Goal: Use online tool/utility: Utilize a website feature to perform a specific function

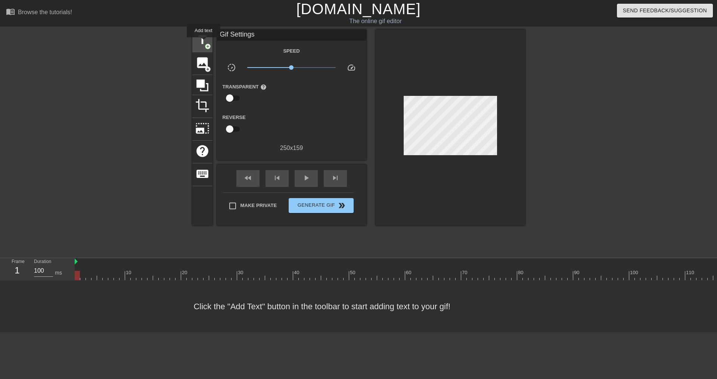
click at [203, 43] on span "title" at bounding box center [202, 40] width 14 height 14
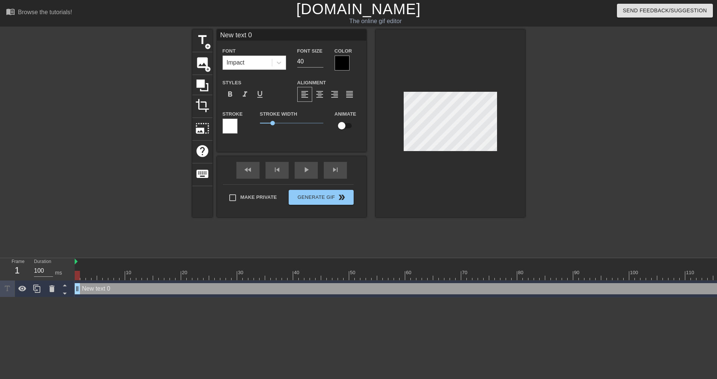
drag, startPoint x: 271, startPoint y: 36, endPoint x: 218, endPoint y: 33, distance: 52.4
click at [218, 33] on input "New text 0" at bounding box center [291, 34] width 149 height 11
type input "VSIL"
click at [605, 121] on div at bounding box center [590, 141] width 112 height 224
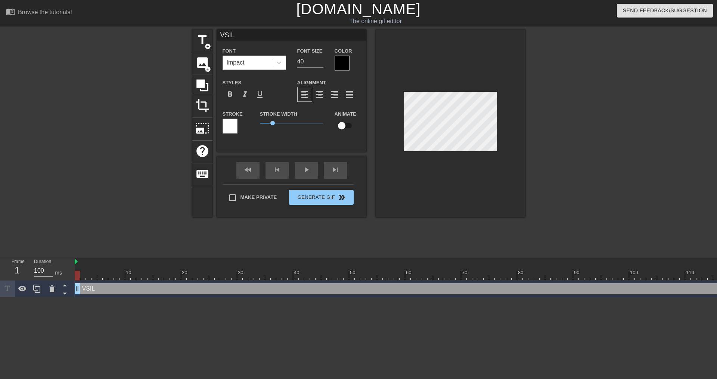
click at [338, 63] on div at bounding box center [342, 63] width 15 height 15
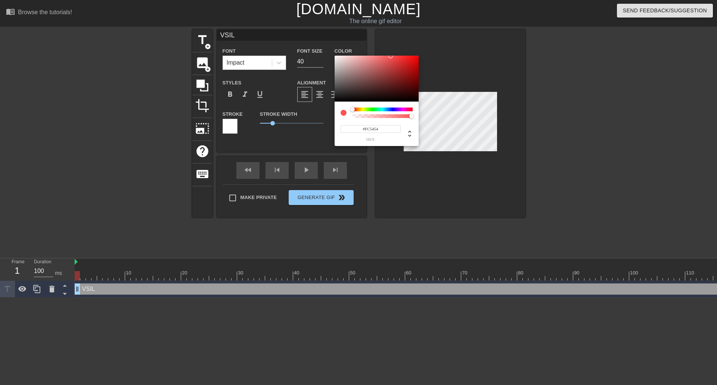
type input "#FFFFFF"
drag, startPoint x: 342, startPoint y: 72, endPoint x: 326, endPoint y: 43, distance: 33.4
click at [326, 43] on div "#FFFFFF hex" at bounding box center [358, 192] width 717 height 385
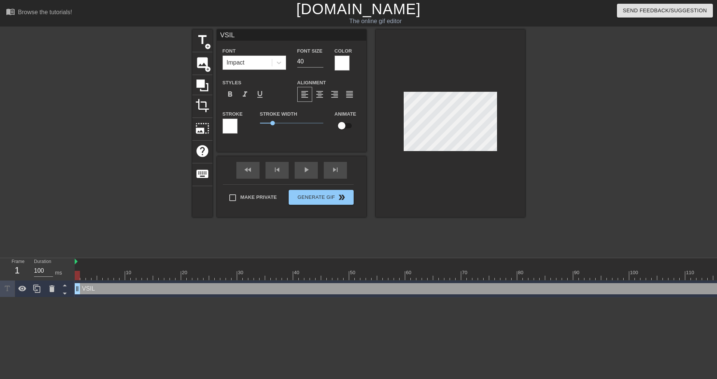
click at [234, 128] on div at bounding box center [230, 126] width 15 height 15
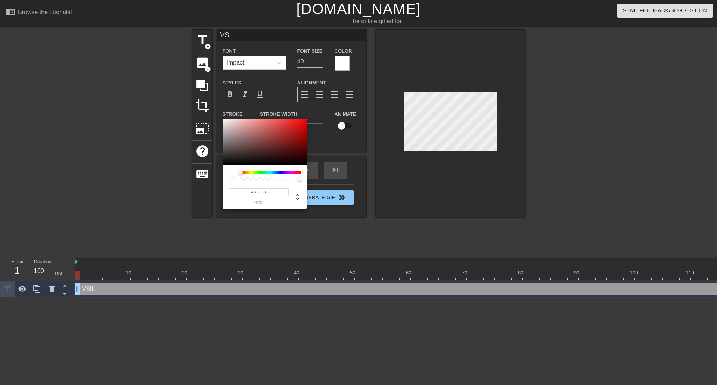
type input "#000000"
drag, startPoint x: 237, startPoint y: 152, endPoint x: 248, endPoint y: 166, distance: 17.8
click at [202, 174] on div "#000000 hex" at bounding box center [358, 192] width 717 height 385
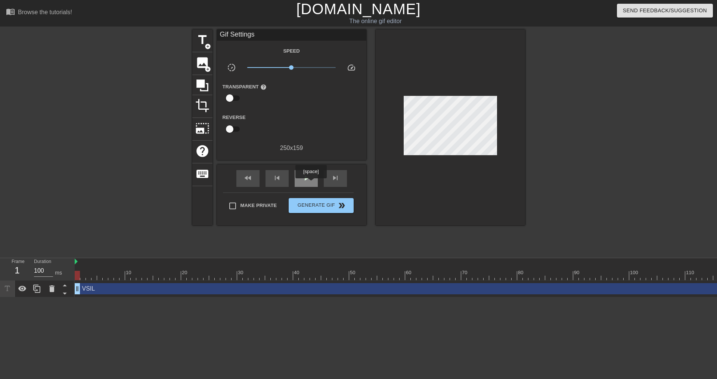
click at [311, 184] on div "play_arrow" at bounding box center [306, 178] width 23 height 17
click at [313, 181] on div "pause" at bounding box center [306, 178] width 23 height 17
click at [200, 40] on span "title" at bounding box center [202, 40] width 14 height 14
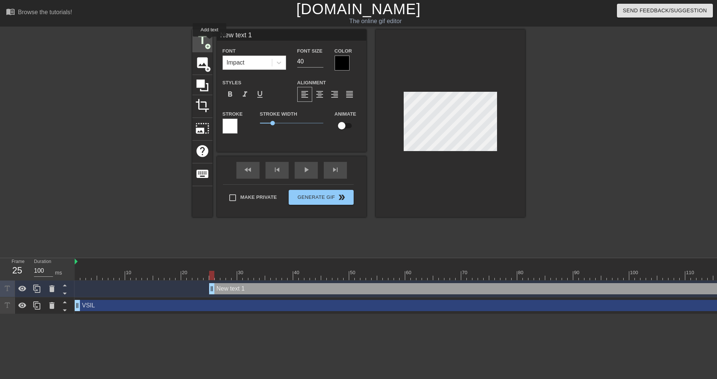
drag, startPoint x: 258, startPoint y: 38, endPoint x: 209, endPoint y: 42, distance: 48.7
click at [209, 42] on div "title add_circle image add_circle crop photo_size_select_large help keyboard Ne…" at bounding box center [358, 123] width 333 height 188
type input "D"
type input "SFT"
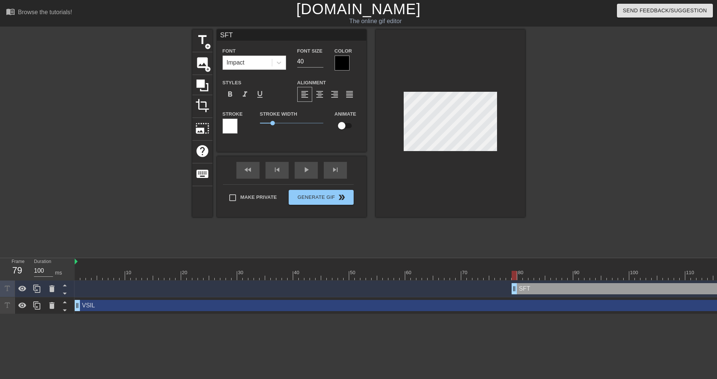
drag, startPoint x: 212, startPoint y: 291, endPoint x: 513, endPoint y: 278, distance: 301.6
click at [513, 278] on div "10 20 30 40 50 60 70 80 90 100 110 120 SFT drag_handle drag_handle VSIL drag_ha…" at bounding box center [396, 286] width 642 height 56
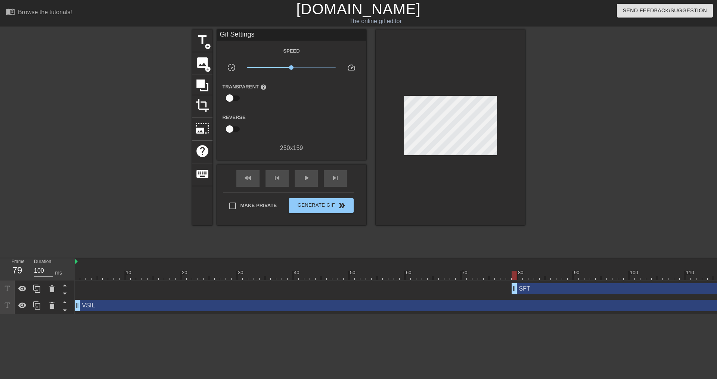
scroll to position [0, 65]
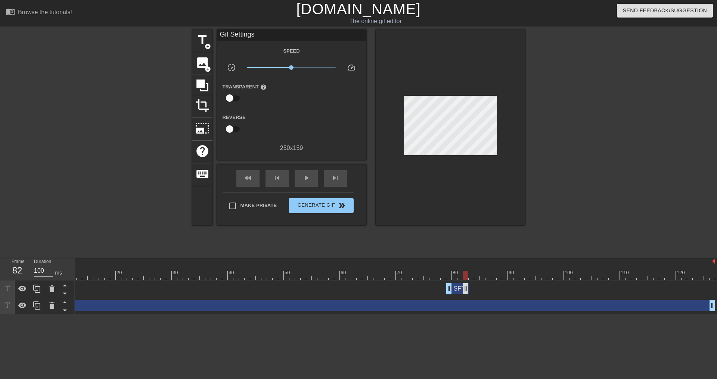
drag, startPoint x: 714, startPoint y: 288, endPoint x: 466, endPoint y: 290, distance: 247.6
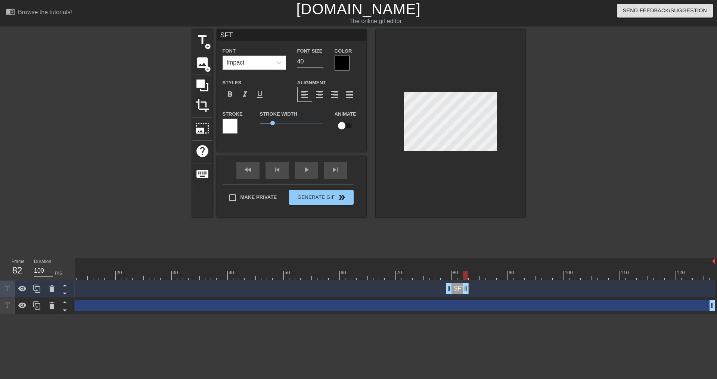
click at [344, 63] on div at bounding box center [342, 63] width 15 height 15
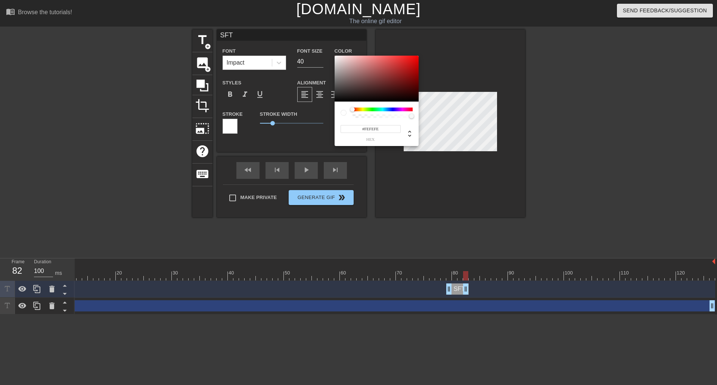
type input "#FFFFFF"
drag, startPoint x: 345, startPoint y: 66, endPoint x: 322, endPoint y: 50, distance: 28.3
click at [322, 50] on div "#FFFFFF hex" at bounding box center [358, 192] width 717 height 385
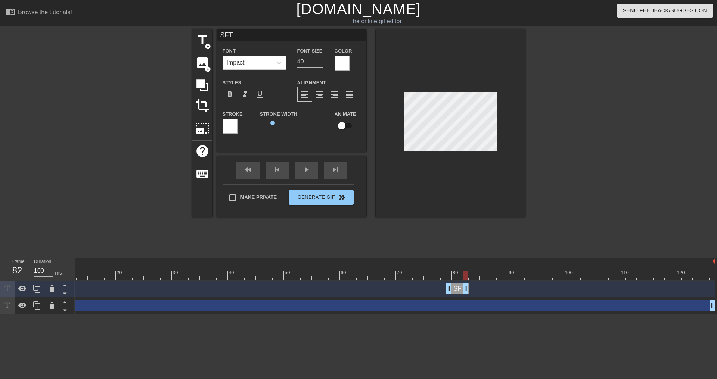
click at [227, 124] on div at bounding box center [230, 126] width 15 height 15
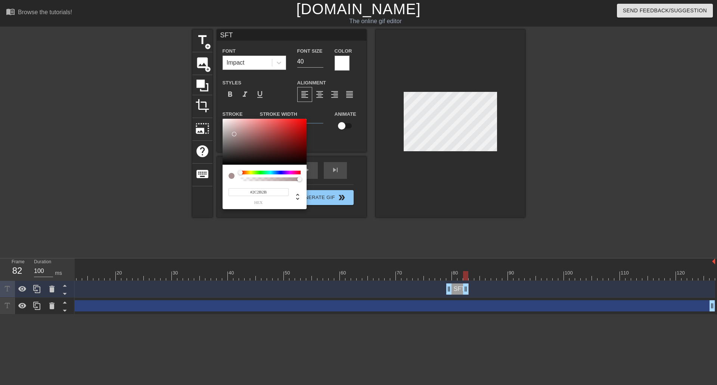
type input "#000000"
drag, startPoint x: 231, startPoint y: 140, endPoint x: 216, endPoint y: 178, distance: 41.0
click at [216, 178] on div "#000000 hex" at bounding box center [358, 192] width 717 height 385
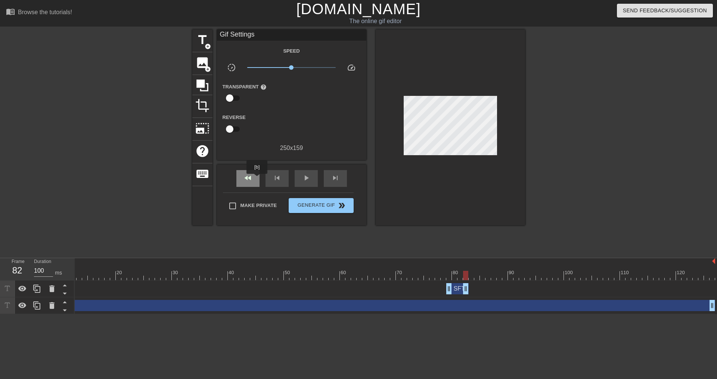
click at [257, 179] on div "fast_rewind" at bounding box center [247, 178] width 23 height 17
click at [303, 178] on span "play_arrow" at bounding box center [306, 178] width 9 height 9
click at [302, 178] on span "pause" at bounding box center [306, 178] width 9 height 9
click at [245, 178] on span "fast_rewind" at bounding box center [247, 178] width 9 height 9
click at [304, 181] on span "play_arrow" at bounding box center [306, 178] width 9 height 9
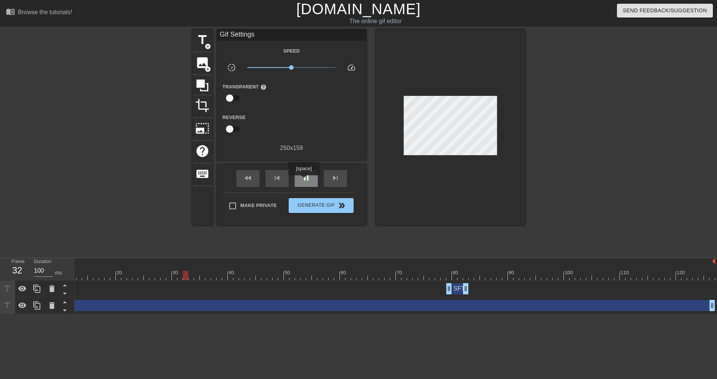
click at [304, 181] on span "pause" at bounding box center [306, 178] width 9 height 9
drag, startPoint x: 270, startPoint y: 273, endPoint x: 112, endPoint y: 255, distance: 159.0
click at [112, 255] on div "menu_book Browse the tutorials! [DOMAIN_NAME] The online gif editor Send Feedba…" at bounding box center [358, 157] width 717 height 314
drag, startPoint x: 514, startPoint y: 291, endPoint x: 125, endPoint y: 291, distance: 388.7
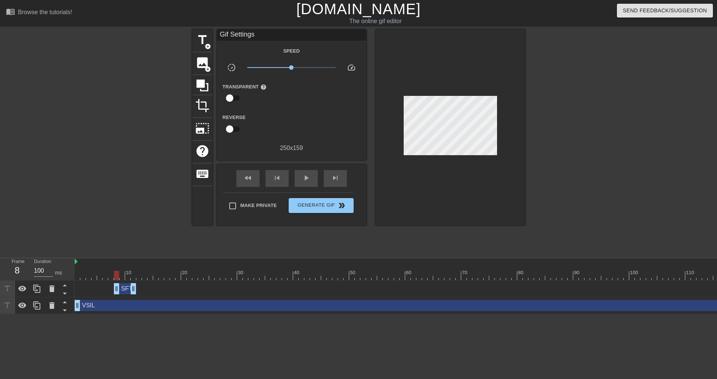
click at [125, 291] on div "SFT drag_handle drag_handle" at bounding box center [125, 288] width 22 height 11
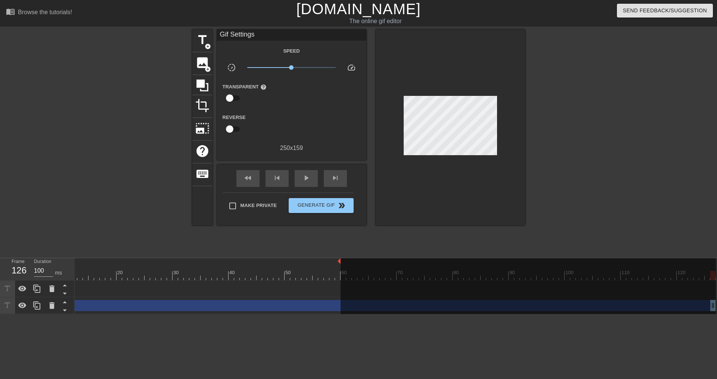
drag, startPoint x: 714, startPoint y: 261, endPoint x: 337, endPoint y: 256, distance: 377.2
click at [337, 256] on div "menu_book Browse the tutorials! [DOMAIN_NAME] The online gif editor Send Feedba…" at bounding box center [358, 157] width 717 height 314
click at [302, 180] on span "play_arrow" at bounding box center [306, 178] width 9 height 9
click at [307, 179] on span "pause" at bounding box center [306, 178] width 9 height 9
click at [313, 180] on div "play_arrow" at bounding box center [306, 178] width 23 height 17
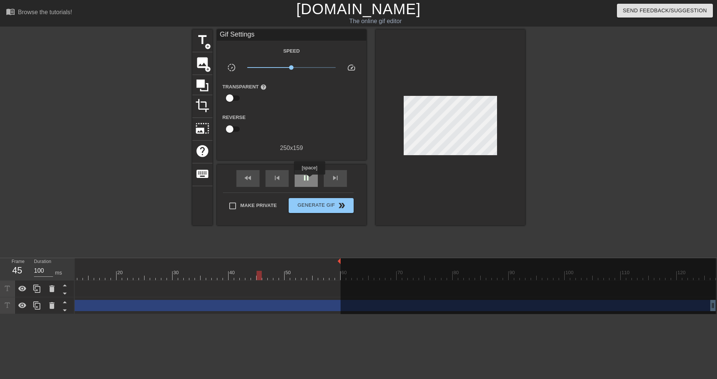
click at [309, 180] on span "pause" at bounding box center [306, 178] width 9 height 9
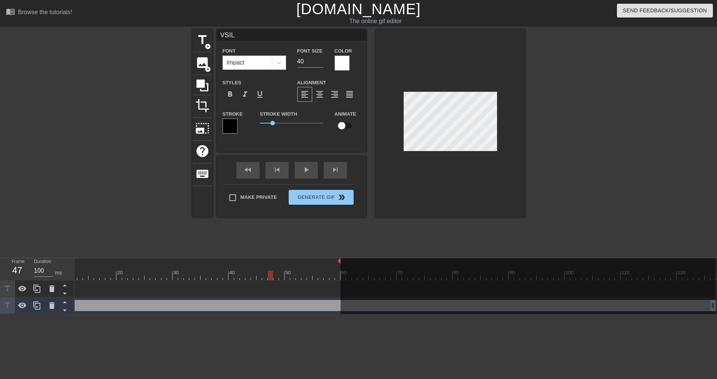
scroll to position [0, 0]
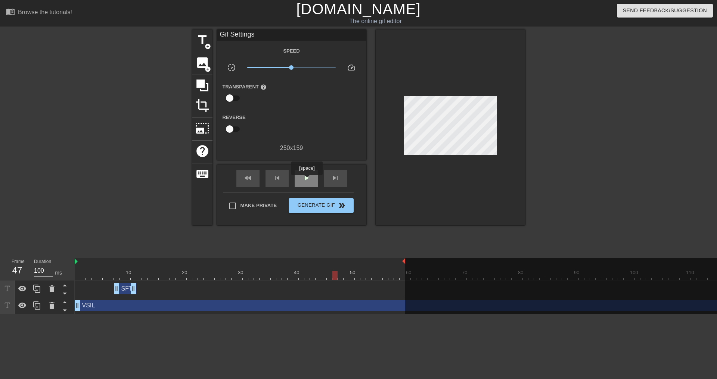
click at [307, 180] on span "play_arrow" at bounding box center [306, 178] width 9 height 9
click at [308, 180] on span "pause" at bounding box center [306, 178] width 9 height 9
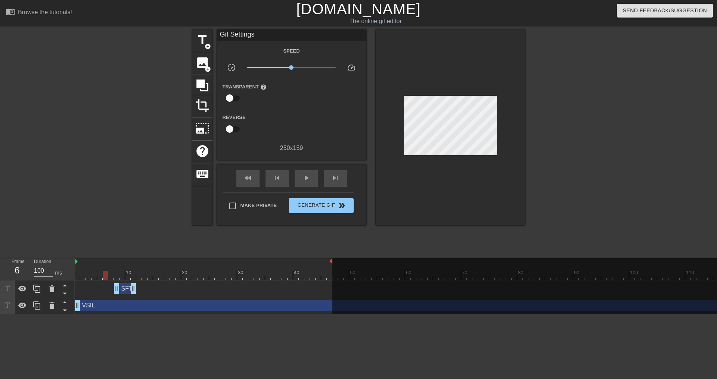
drag, startPoint x: 405, startPoint y: 262, endPoint x: 326, endPoint y: 258, distance: 78.5
click at [326, 258] on div "menu_book Browse the tutorials! [DOMAIN_NAME] The online gif editor Send Feedba…" at bounding box center [358, 157] width 717 height 314
click at [299, 174] on div "play_arrow" at bounding box center [306, 178] width 23 height 17
click at [307, 176] on span "pause" at bounding box center [306, 178] width 9 height 9
drag, startPoint x: 326, startPoint y: 263, endPoint x: 309, endPoint y: 261, distance: 16.5
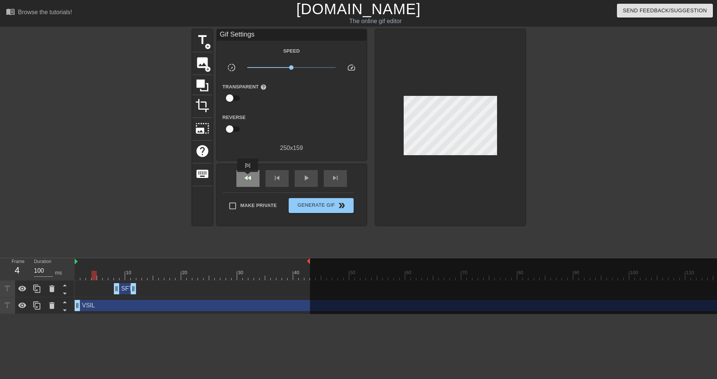
click at [248, 177] on span "fast_rewind" at bounding box center [247, 178] width 9 height 9
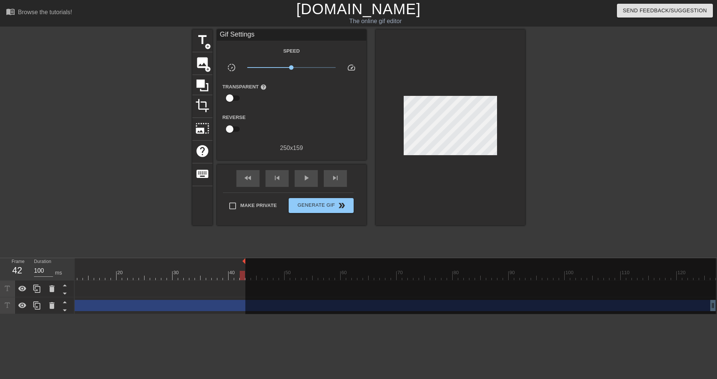
click at [707, 305] on div at bounding box center [480, 289] width 470 height 62
drag, startPoint x: 706, startPoint y: 305, endPoint x: 233, endPoint y: 306, distance: 473.1
click at [231, 306] on div "10 20 30 40 50 60 70 80 90 100 110 120 SFT drag_handle drag_handle VSIL drag_ha…" at bounding box center [396, 286] width 642 height 56
drag, startPoint x: 238, startPoint y: 306, endPoint x: 217, endPoint y: 305, distance: 21.7
click at [217, 305] on div "VSIL drag_handle drag_handle" at bounding box center [363, 305] width 706 height 11
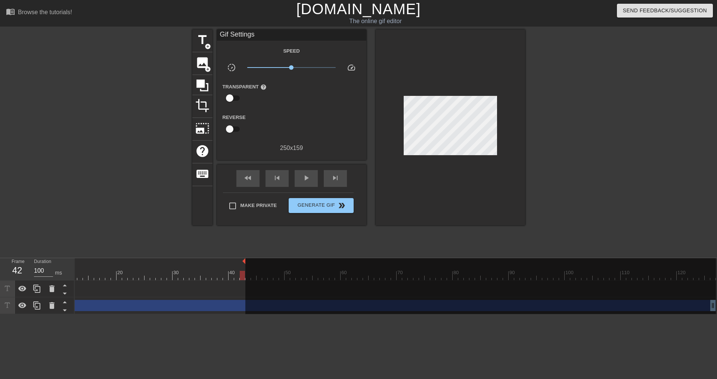
drag, startPoint x: 240, startPoint y: 262, endPoint x: 258, endPoint y: 263, distance: 18.7
click at [259, 263] on div at bounding box center [480, 289] width 470 height 62
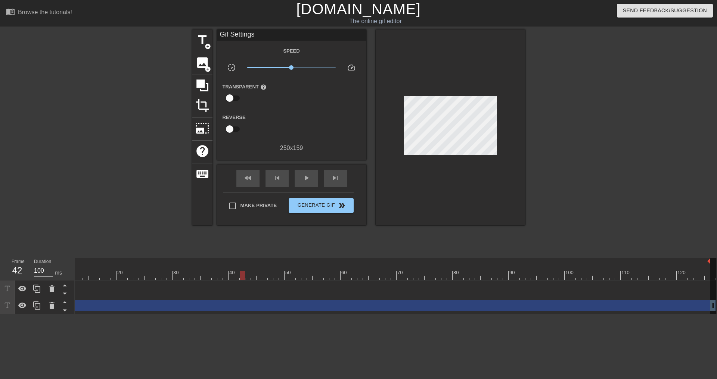
scroll to position [0, 65]
drag, startPoint x: 239, startPoint y: 262, endPoint x: 713, endPoint y: 267, distance: 473.5
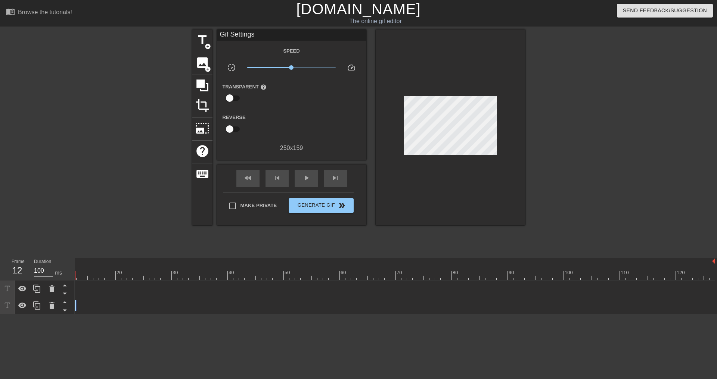
drag, startPoint x: 712, startPoint y: 305, endPoint x: 92, endPoint y: 283, distance: 620.6
click at [76, 283] on div "SFT drag_handle drag_handle VSIL drag_handle drag_handle" at bounding box center [330, 298] width 642 height 34
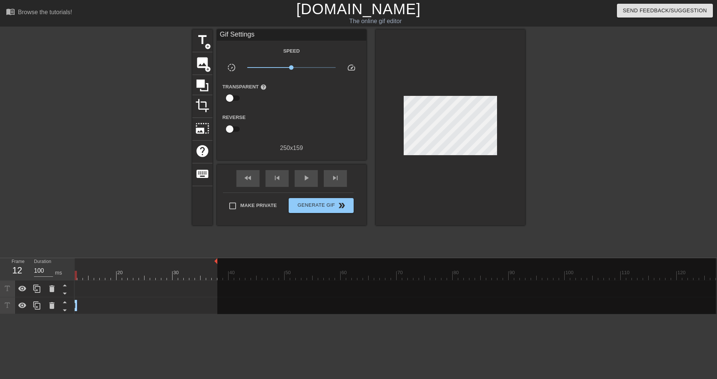
drag, startPoint x: 715, startPoint y: 261, endPoint x: 215, endPoint y: 264, distance: 499.6
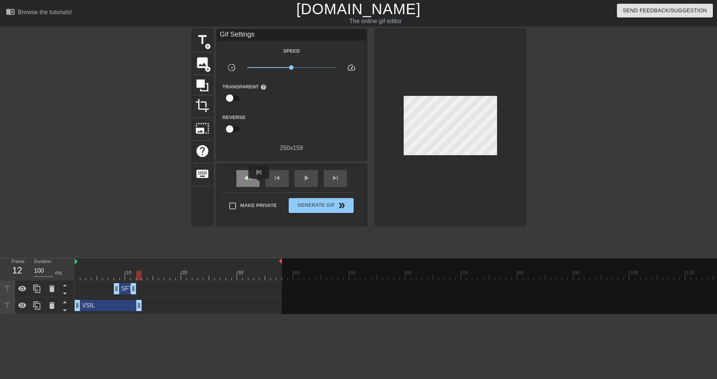
click at [259, 184] on div "fast_rewind" at bounding box center [247, 178] width 23 height 17
click at [302, 178] on span "play_arrow" at bounding box center [306, 178] width 9 height 9
click at [302, 178] on span "pause" at bounding box center [306, 178] width 9 height 9
click at [204, 38] on span "title" at bounding box center [202, 40] width 14 height 14
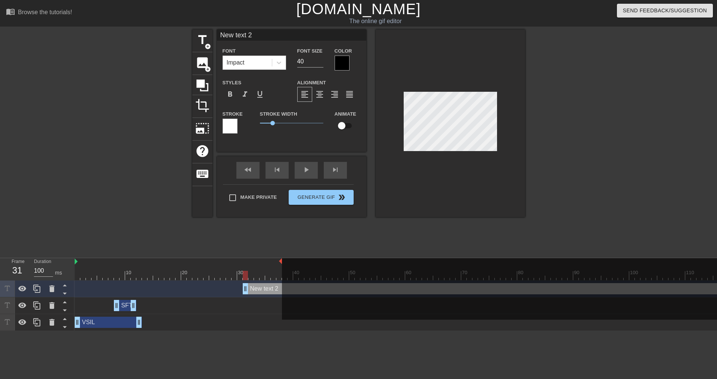
drag, startPoint x: 262, startPoint y: 38, endPoint x: 217, endPoint y: 34, distance: 45.4
click at [217, 34] on input "New text 2" at bounding box center [291, 34] width 149 height 11
type input "DNS ISSUES"
click at [346, 66] on div at bounding box center [342, 63] width 15 height 15
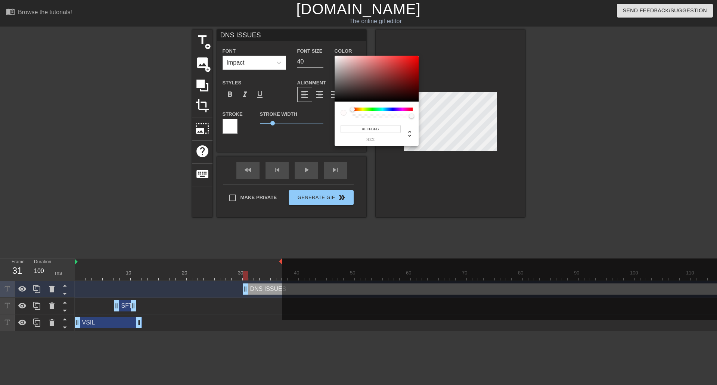
type input "#FFFFFF"
drag, startPoint x: 341, startPoint y: 61, endPoint x: 324, endPoint y: 45, distance: 23.2
click at [323, 44] on div "#FFFFFF hex" at bounding box center [358, 192] width 717 height 385
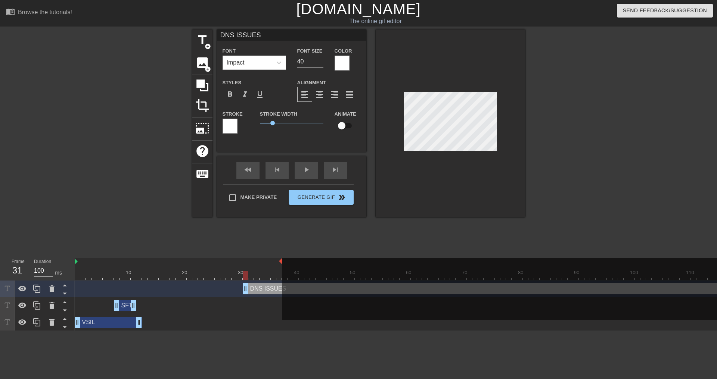
click at [234, 125] on div at bounding box center [230, 126] width 15 height 15
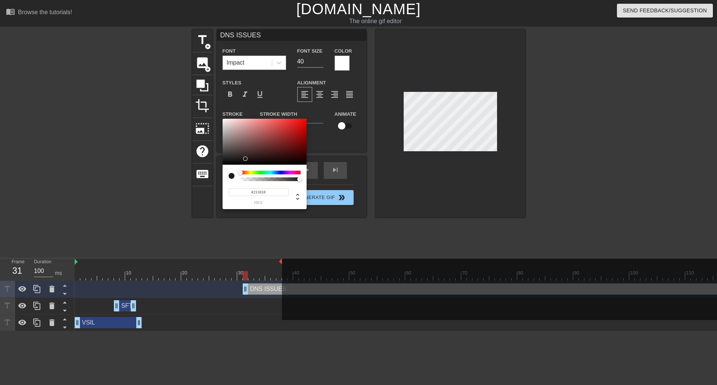
type input "#000000"
drag, startPoint x: 242, startPoint y: 160, endPoint x: 399, endPoint y: 172, distance: 158.0
click at [218, 173] on div "#000000 hex" at bounding box center [358, 192] width 717 height 385
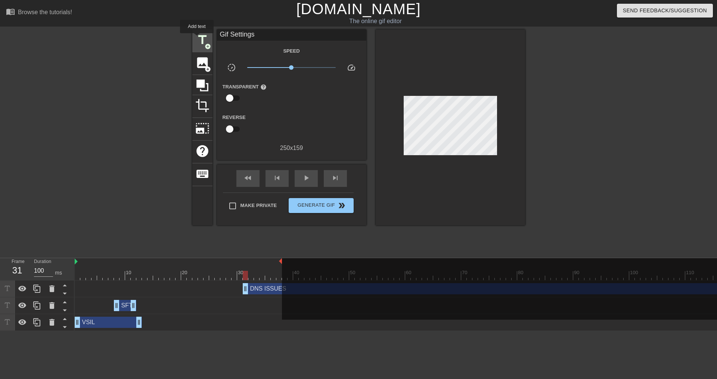
click at [197, 38] on span "title" at bounding box center [202, 40] width 14 height 14
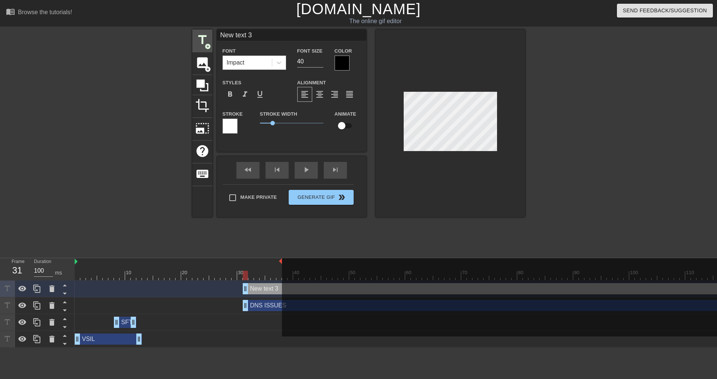
drag, startPoint x: 255, startPoint y: 37, endPoint x: 212, endPoint y: 34, distance: 43.4
click at [212, 34] on div "title add_circle image add_circle crop photo_size_select_large help keyboard Ne…" at bounding box center [358, 123] width 333 height 188
type input "DHCP ISSUES"
click at [338, 65] on div at bounding box center [342, 63] width 15 height 15
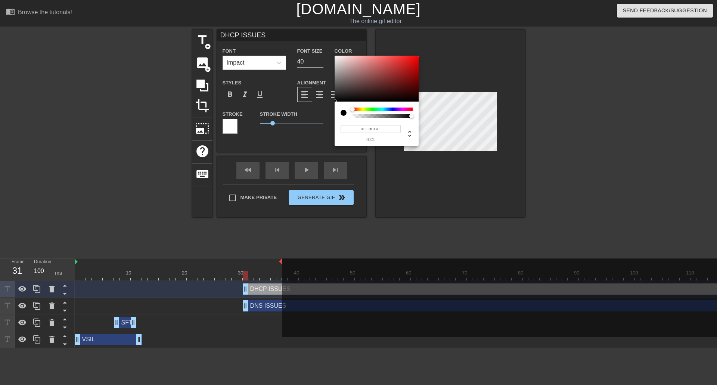
type input "#FFFFFF"
click at [315, 49] on div "#FFFFFF hex" at bounding box center [358, 192] width 717 height 385
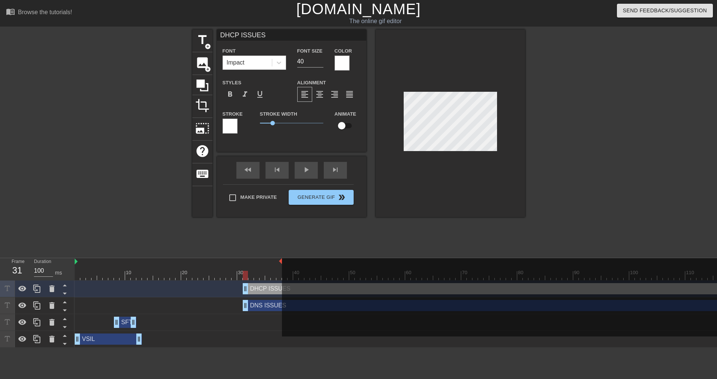
click at [235, 124] on div at bounding box center [230, 126] width 15 height 15
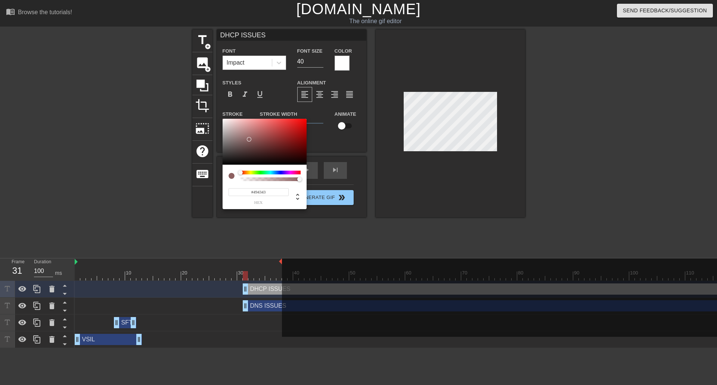
type input "#000000"
drag, startPoint x: 249, startPoint y: 140, endPoint x: 320, endPoint y: 175, distance: 79.7
click at [193, 174] on div "#000000 hex" at bounding box center [358, 192] width 717 height 385
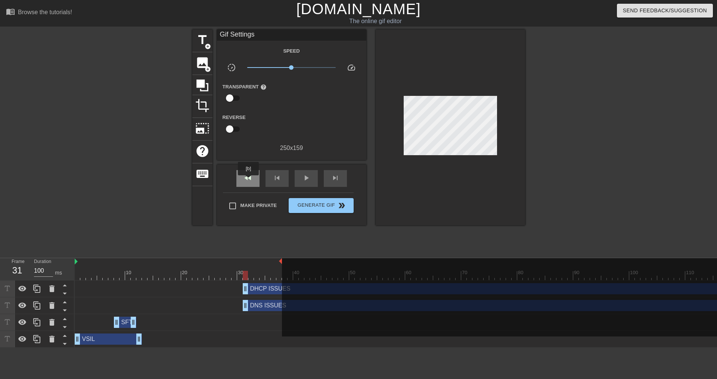
click at [249, 181] on span "fast_rewind" at bounding box center [247, 178] width 9 height 9
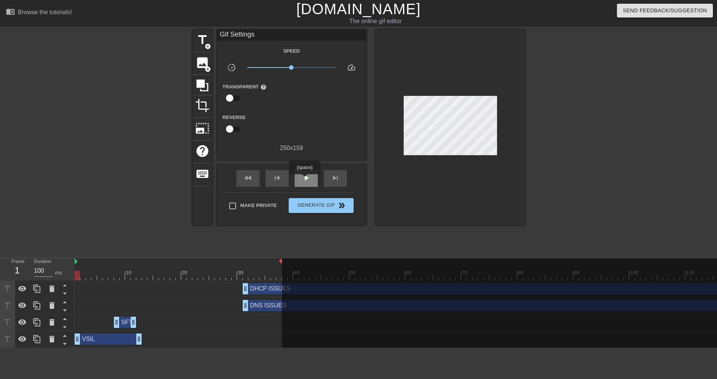
click at [304, 180] on span "play_arrow" at bounding box center [306, 178] width 9 height 9
click at [304, 180] on span "pause" at bounding box center [306, 178] width 9 height 9
drag, startPoint x: 140, startPoint y: 341, endPoint x: 134, endPoint y: 341, distance: 6.3
click at [125, 324] on div "SFT drag_handle drag_handle" at bounding box center [125, 322] width 22 height 11
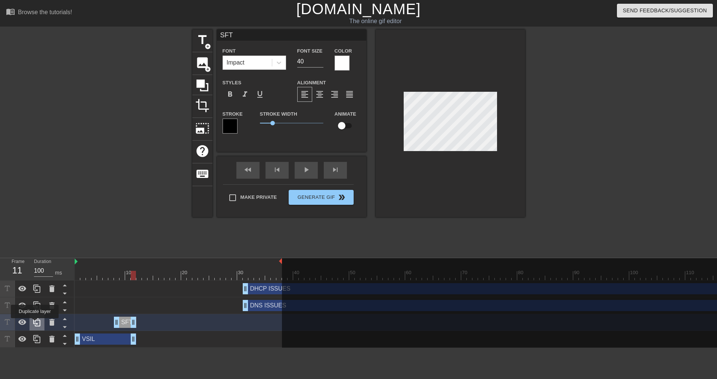
click at [35, 324] on icon at bounding box center [36, 322] width 9 height 9
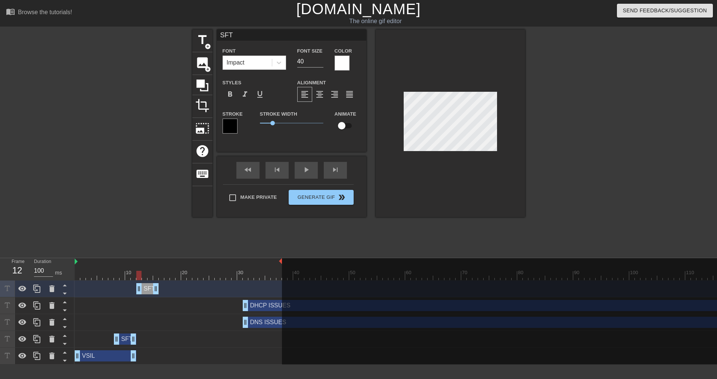
drag, startPoint x: 127, startPoint y: 289, endPoint x: 147, endPoint y: 289, distance: 20.5
click at [147, 289] on div "SFT drag_handle drag_handle" at bounding box center [147, 288] width 22 height 11
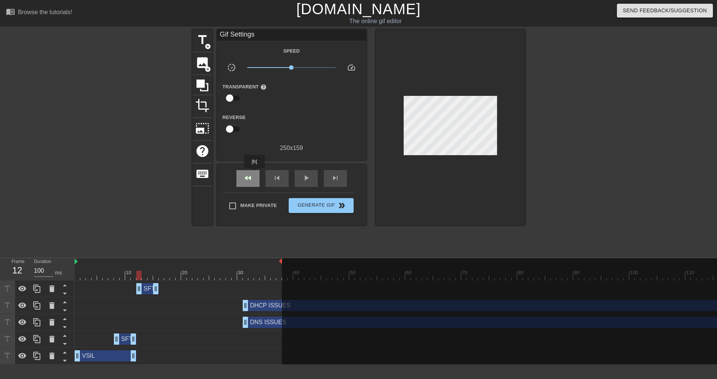
click at [255, 174] on div "fast_rewind" at bounding box center [247, 178] width 23 height 17
click at [297, 177] on div "play_arrow" at bounding box center [306, 178] width 23 height 17
click at [309, 177] on span "pause" at bounding box center [306, 178] width 9 height 9
click at [52, 290] on icon at bounding box center [51, 289] width 5 height 7
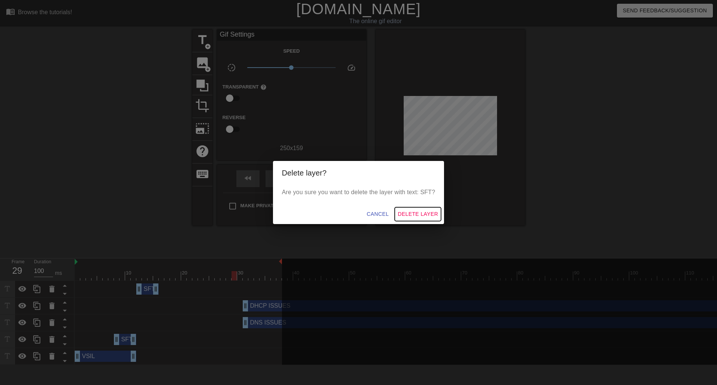
click at [420, 215] on span "Delete Layer" at bounding box center [418, 213] width 40 height 9
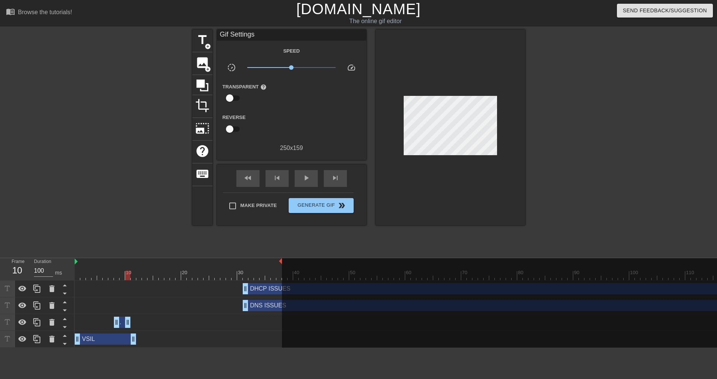
drag, startPoint x: 131, startPoint y: 321, endPoint x: 127, endPoint y: 320, distance: 4.3
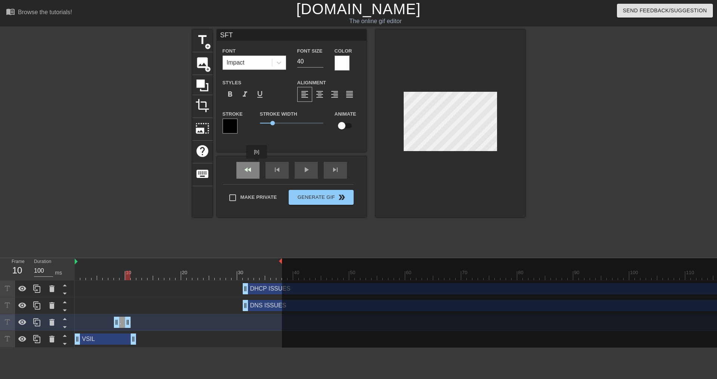
click at [253, 166] on div "fast_rewind skip_previous play_arrow skip_next" at bounding box center [292, 170] width 122 height 28
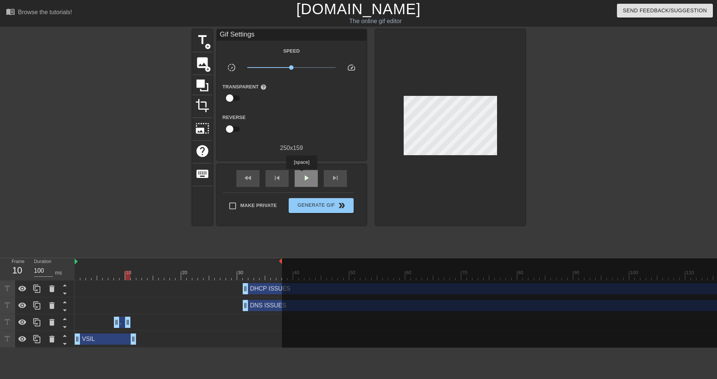
click at [302, 174] on span "play_arrow" at bounding box center [306, 178] width 9 height 9
click at [306, 177] on span "pause" at bounding box center [306, 178] width 9 height 9
drag, startPoint x: 116, startPoint y: 322, endPoint x: 108, endPoint y: 321, distance: 7.9
click at [108, 321] on div "SFT drag_handle drag_handle" at bounding box center [428, 322] width 706 height 11
click at [245, 175] on span "fast_rewind" at bounding box center [247, 178] width 9 height 9
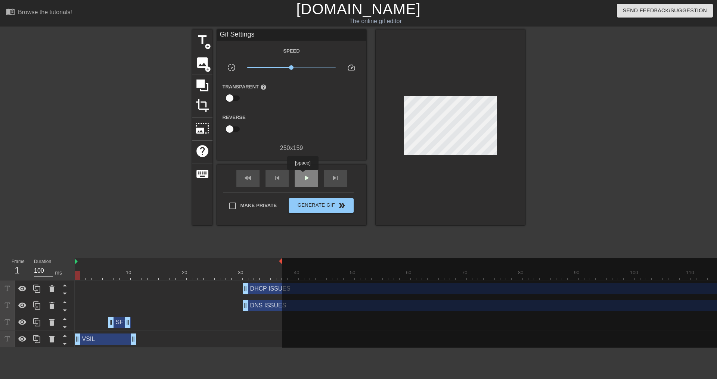
click at [302, 175] on span "play_arrow" at bounding box center [306, 178] width 9 height 9
click at [302, 175] on span "pause" at bounding box center [306, 178] width 9 height 9
drag, startPoint x: 246, startPoint y: 293, endPoint x: 223, endPoint y: 292, distance: 22.8
drag, startPoint x: 243, startPoint y: 305, endPoint x: 241, endPoint y: 259, distance: 46.7
drag, startPoint x: 247, startPoint y: 168, endPoint x: 247, endPoint y: 173, distance: 4.9
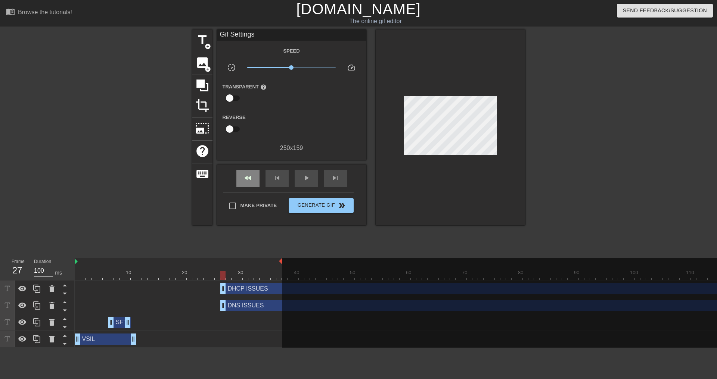
click at [247, 171] on div "fast_rewind skip_previous play_arrow skip_next" at bounding box center [292, 179] width 122 height 28
click at [248, 175] on span "fast_rewind" at bounding box center [247, 178] width 9 height 9
click at [299, 175] on div "play_arrow" at bounding box center [306, 178] width 23 height 17
click at [307, 180] on span "pause" at bounding box center [306, 178] width 9 height 9
drag, startPoint x: 223, startPoint y: 288, endPoint x: 217, endPoint y: 288, distance: 5.6
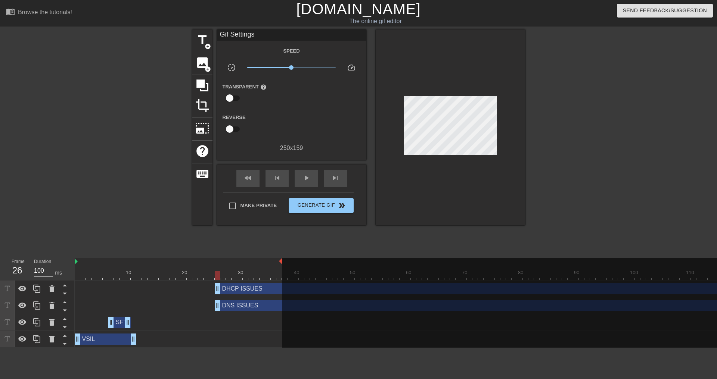
drag, startPoint x: 222, startPoint y: 307, endPoint x: 218, endPoint y: 307, distance: 4.5
click at [251, 179] on span "fast_rewind" at bounding box center [247, 178] width 9 height 9
click at [304, 182] on span "play_arrow" at bounding box center [306, 178] width 9 height 9
click at [302, 174] on span "pause" at bounding box center [306, 178] width 9 height 9
drag, startPoint x: 132, startPoint y: 336, endPoint x: 104, endPoint y: 335, distance: 28.4
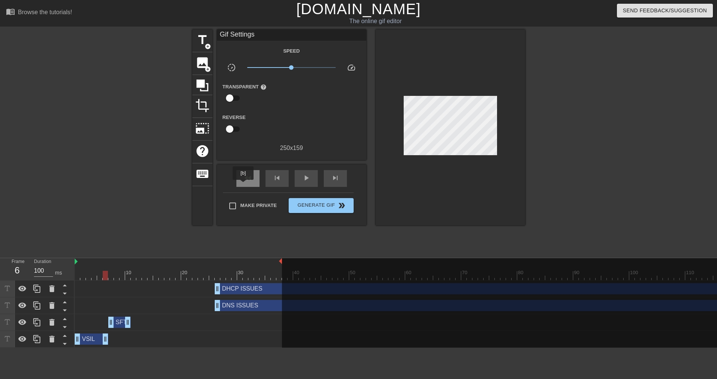
click at [243, 185] on div "fast_rewind" at bounding box center [247, 178] width 23 height 17
click at [307, 177] on span "play_arrow" at bounding box center [306, 178] width 9 height 9
click at [308, 178] on span "pause" at bounding box center [306, 178] width 9 height 9
click at [304, 208] on span "Generate Gif double_arrow" at bounding box center [321, 205] width 59 height 9
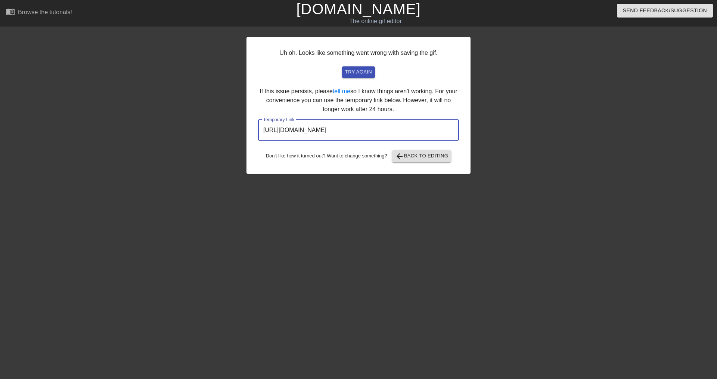
drag, startPoint x: 418, startPoint y: 131, endPoint x: 221, endPoint y: 133, distance: 197.5
click at [221, 133] on div "Uh oh. Looks like something went wrong with saving the gif. try again If this i…" at bounding box center [358, 141] width 717 height 224
